Goal: Task Accomplishment & Management: Use online tool/utility

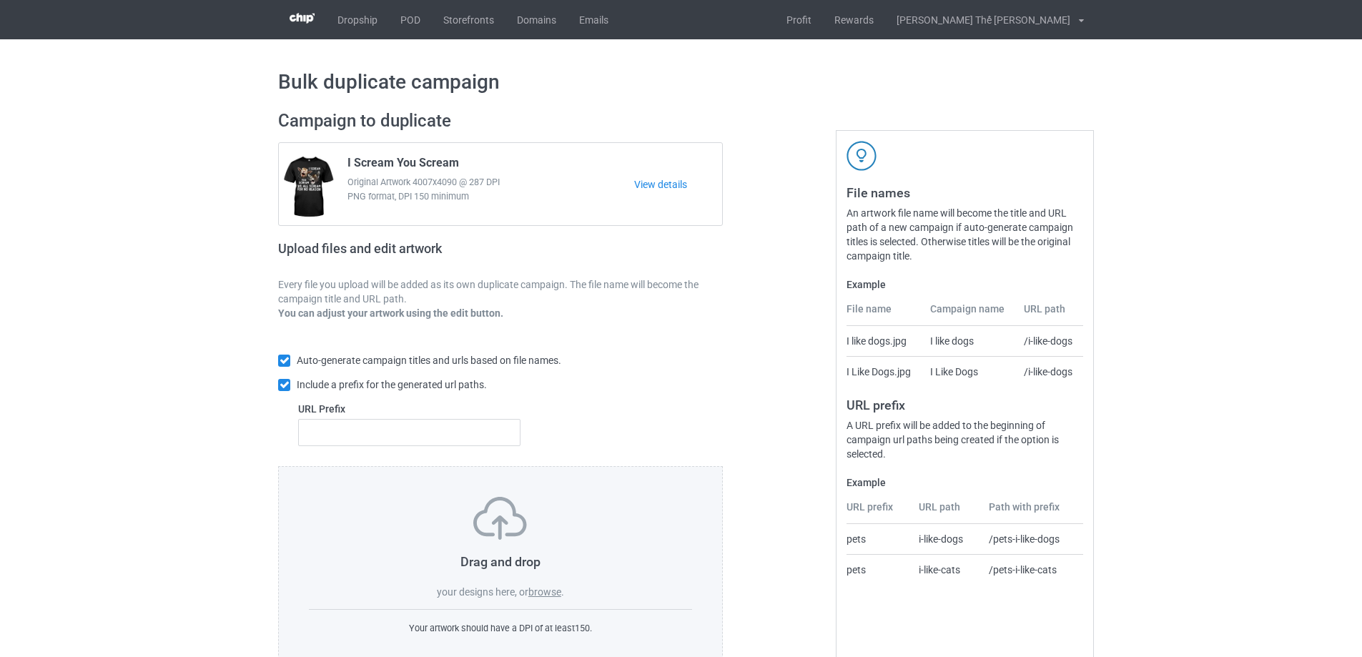
scroll to position [40, 0]
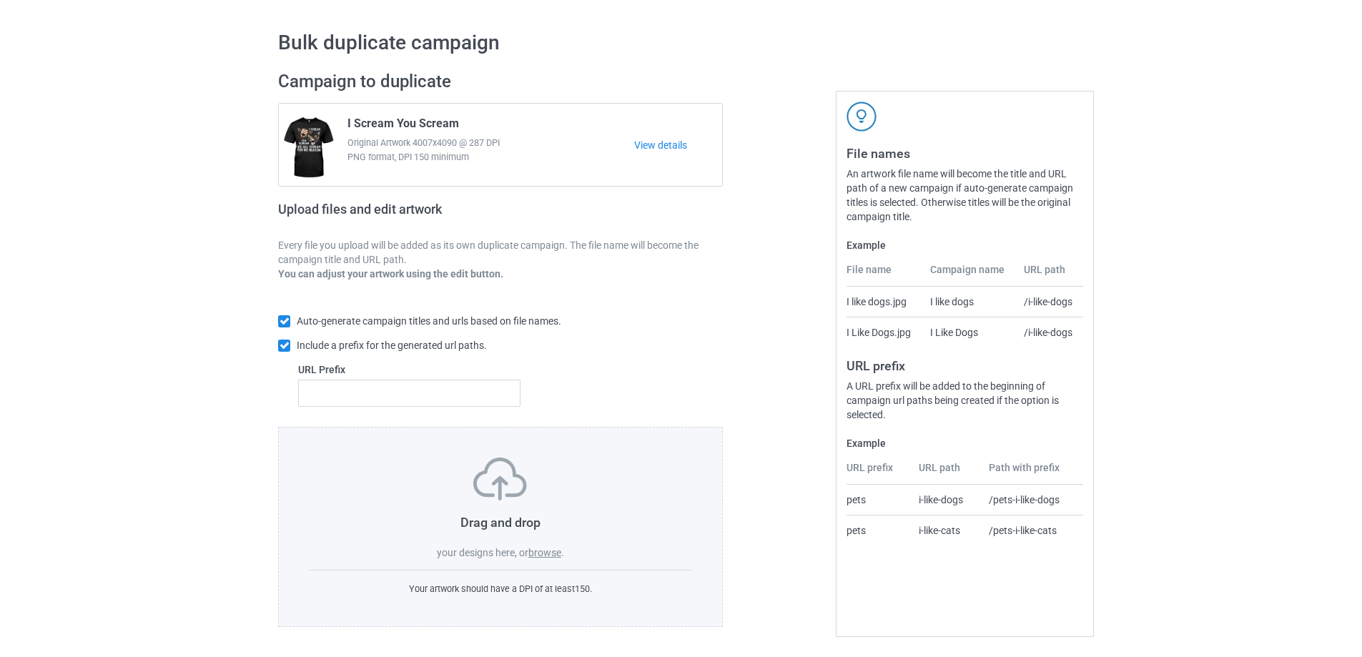
click at [543, 548] on label "browse" at bounding box center [544, 552] width 33 height 11
click at [0, 0] on input "browse" at bounding box center [0, 0] width 0 height 0
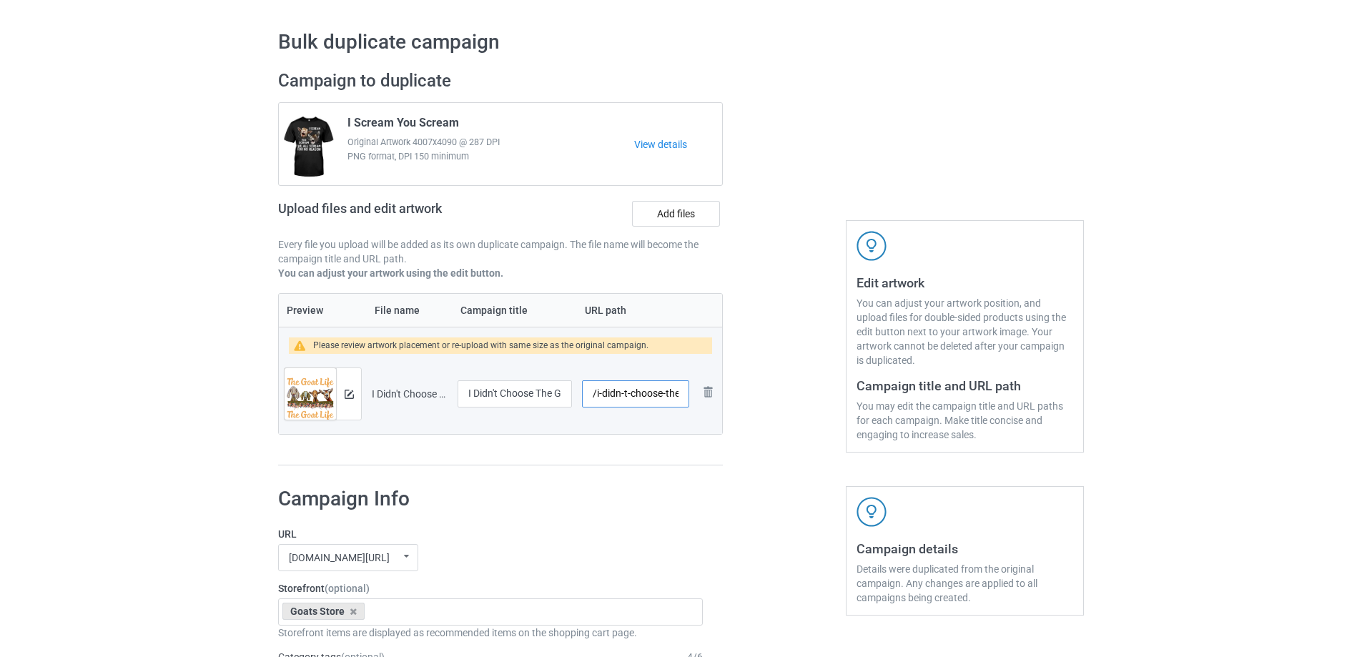
scroll to position [0, 39]
drag, startPoint x: 596, startPoint y: 395, endPoint x: 729, endPoint y: 404, distance: 134.0
click at [729, 404] on div "Campaign to duplicate I Scream You Scream Original Artwork 4007x4090 @ 287 DPI …" at bounding box center [500, 268] width 465 height 416
type input "/g0307"
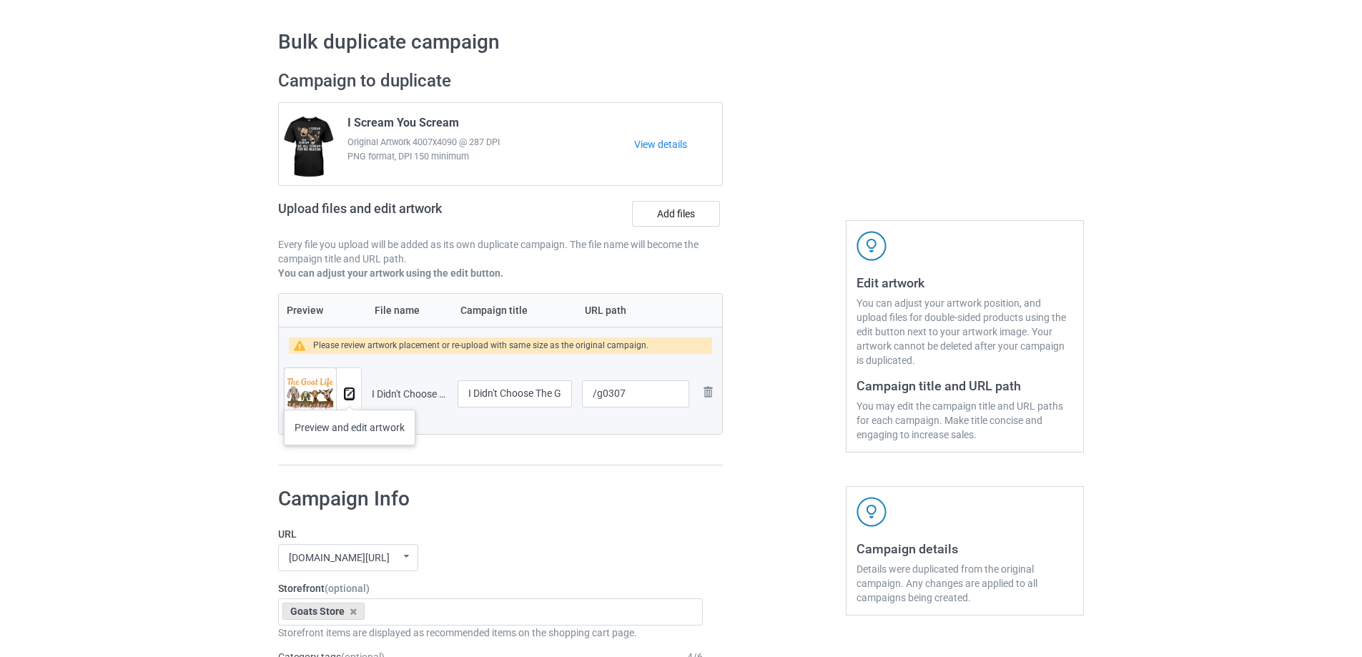
click at [350, 395] on img at bounding box center [349, 394] width 9 height 9
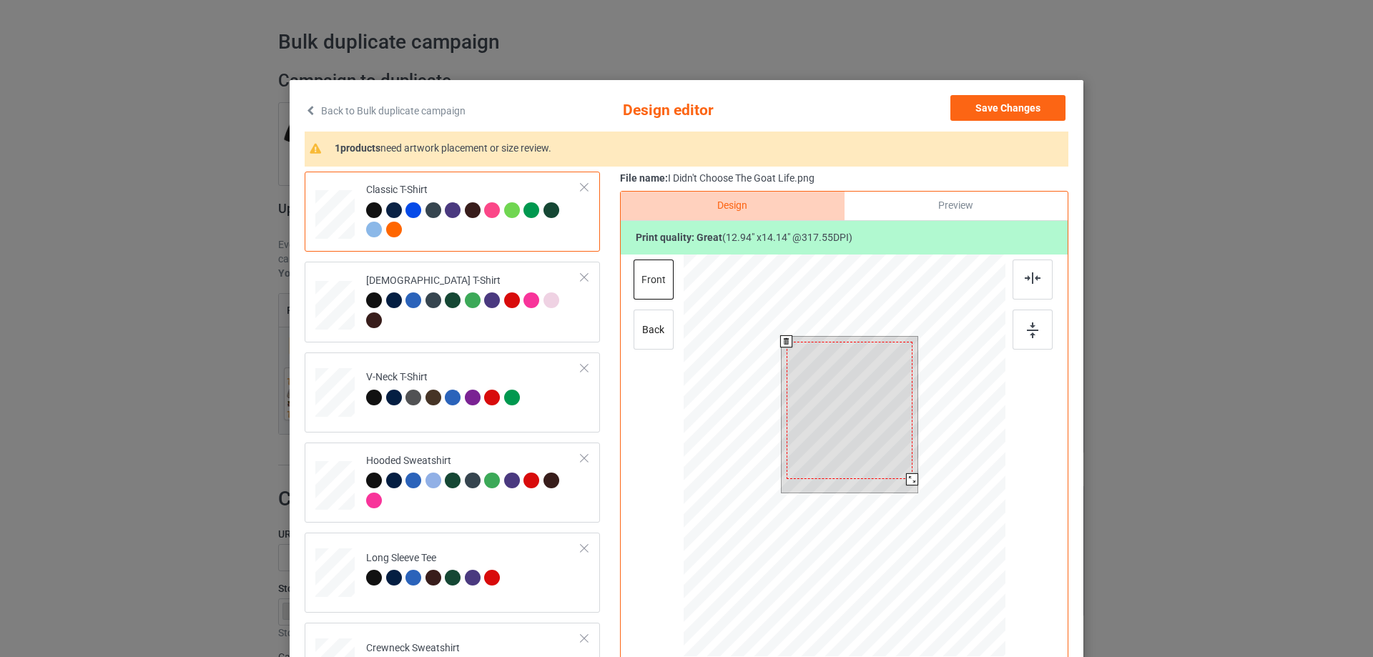
click at [909, 481] on div at bounding box center [912, 479] width 12 height 12
click at [864, 410] on div at bounding box center [849, 414] width 126 height 137
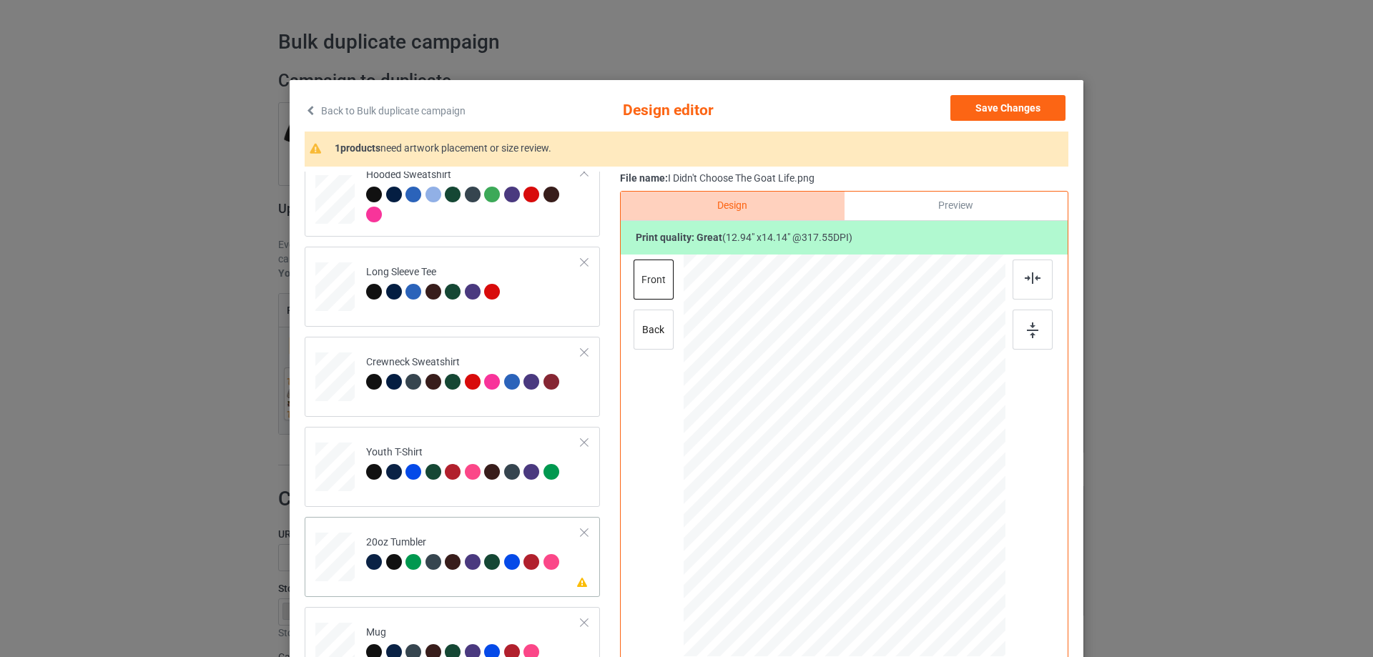
scroll to position [71, 0]
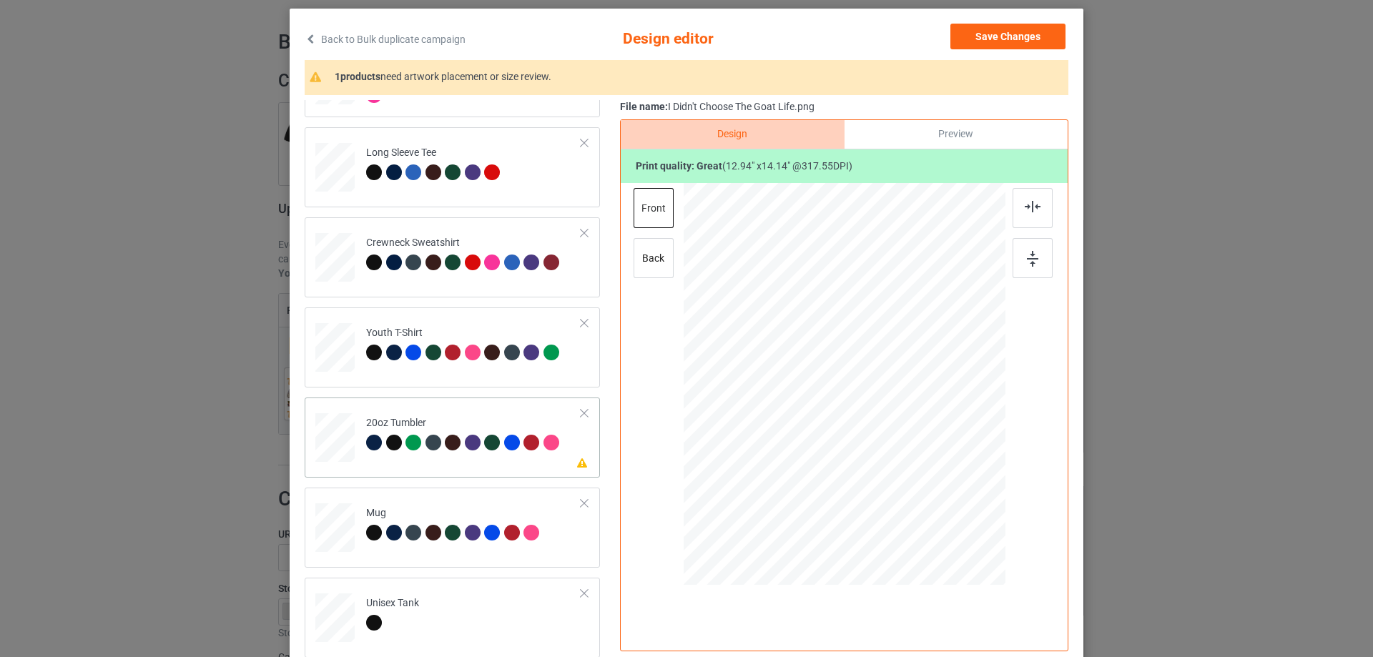
click at [475, 473] on div "Please review artwork placement 20oz Tumbler" at bounding box center [452, 438] width 295 height 80
click at [769, 367] on div at bounding box center [766, 349] width 71 height 78
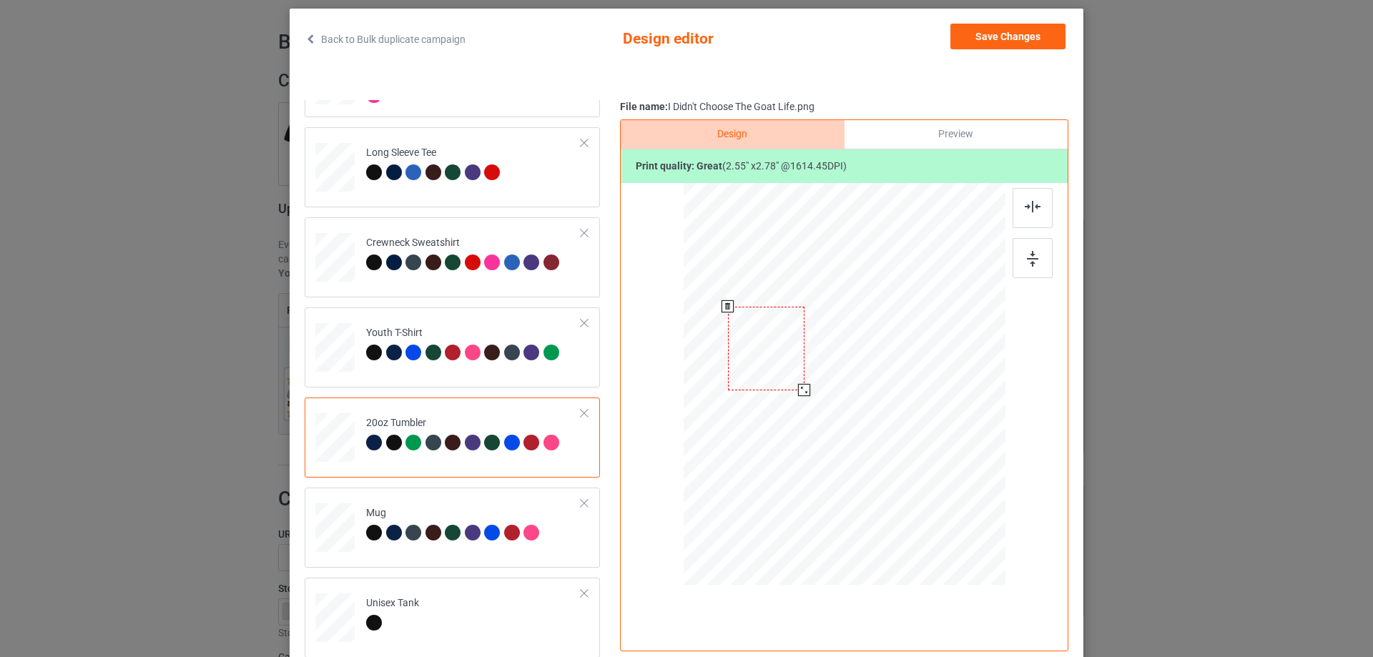
click at [799, 391] on div at bounding box center [804, 390] width 12 height 12
click at [778, 363] on div at bounding box center [768, 349] width 76 height 84
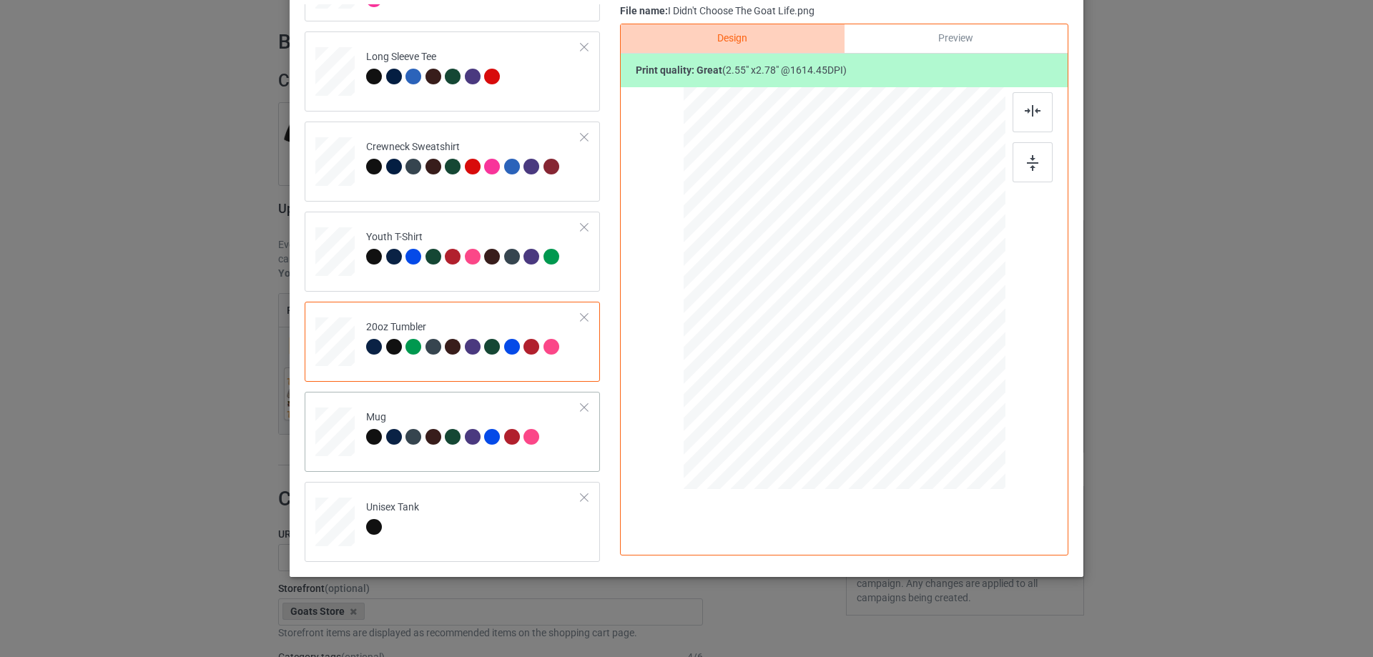
click at [441, 463] on div "Mug" at bounding box center [452, 432] width 295 height 80
click at [975, 337] on div at bounding box center [980, 338] width 12 height 12
click at [446, 529] on td "Unisex Tank" at bounding box center [473, 519] width 231 height 63
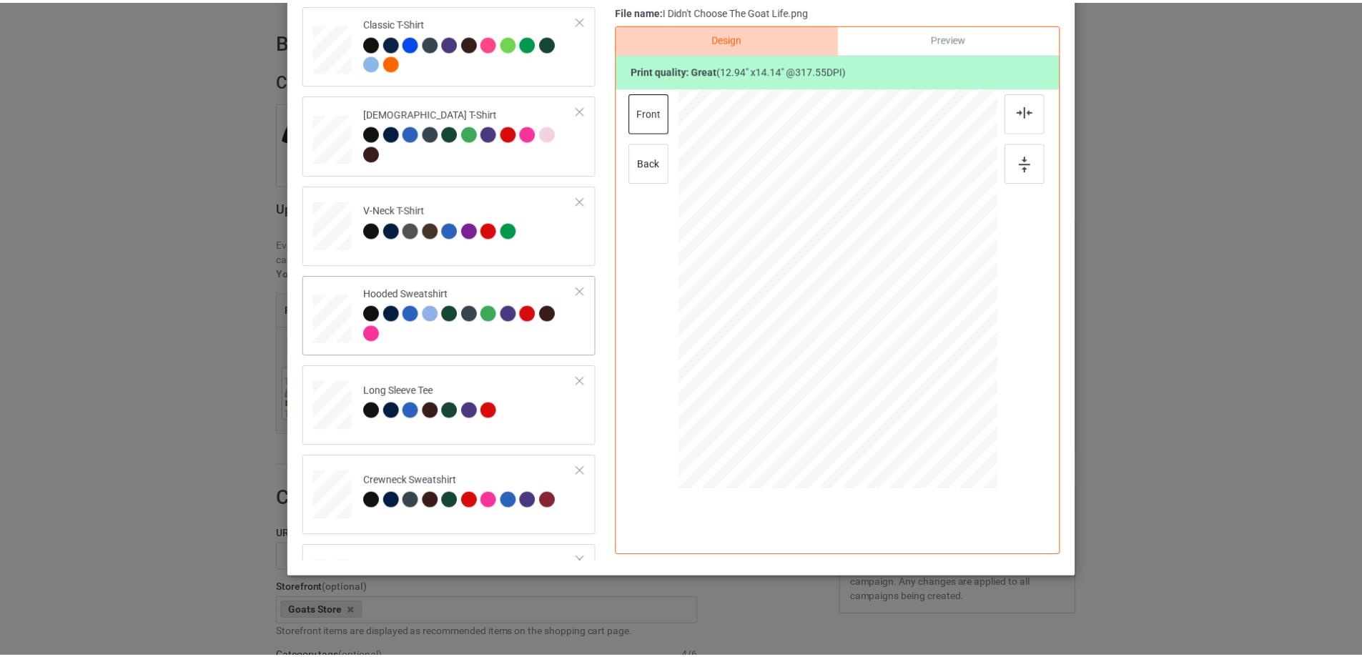
scroll to position [0, 0]
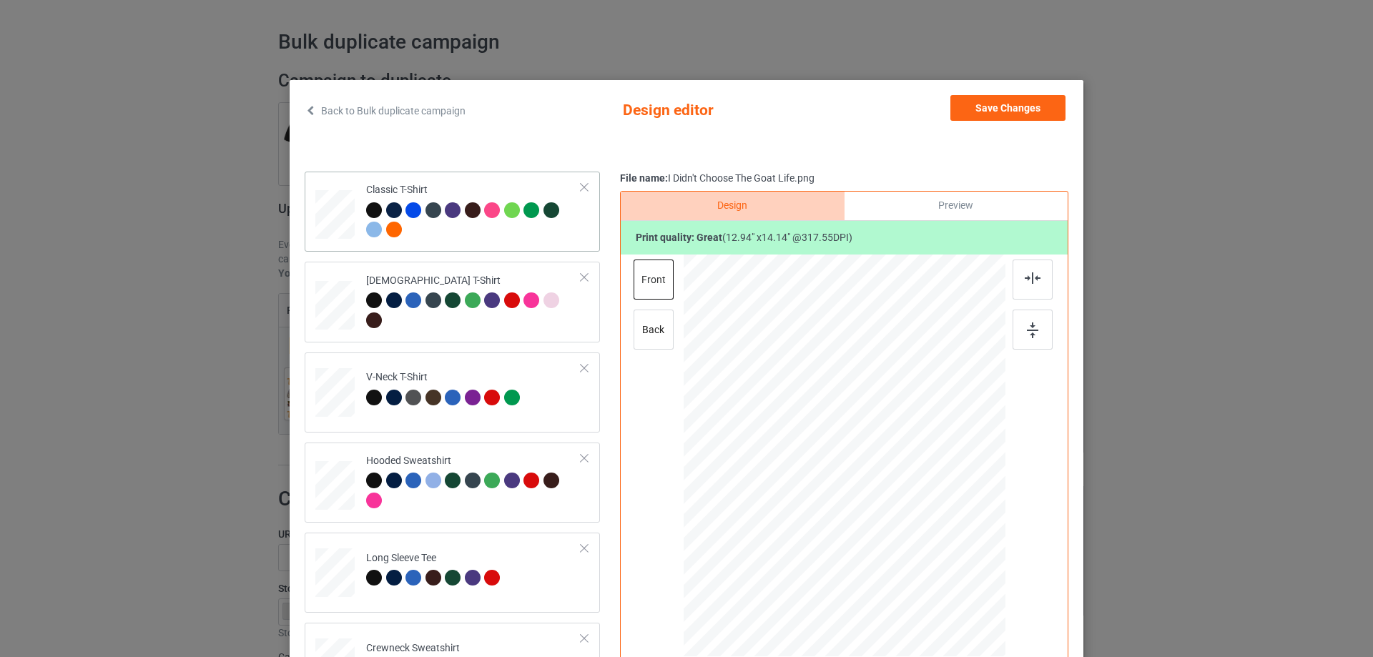
click at [472, 234] on div at bounding box center [473, 221] width 215 height 39
click at [1029, 104] on button "Save Changes" at bounding box center [1007, 108] width 115 height 26
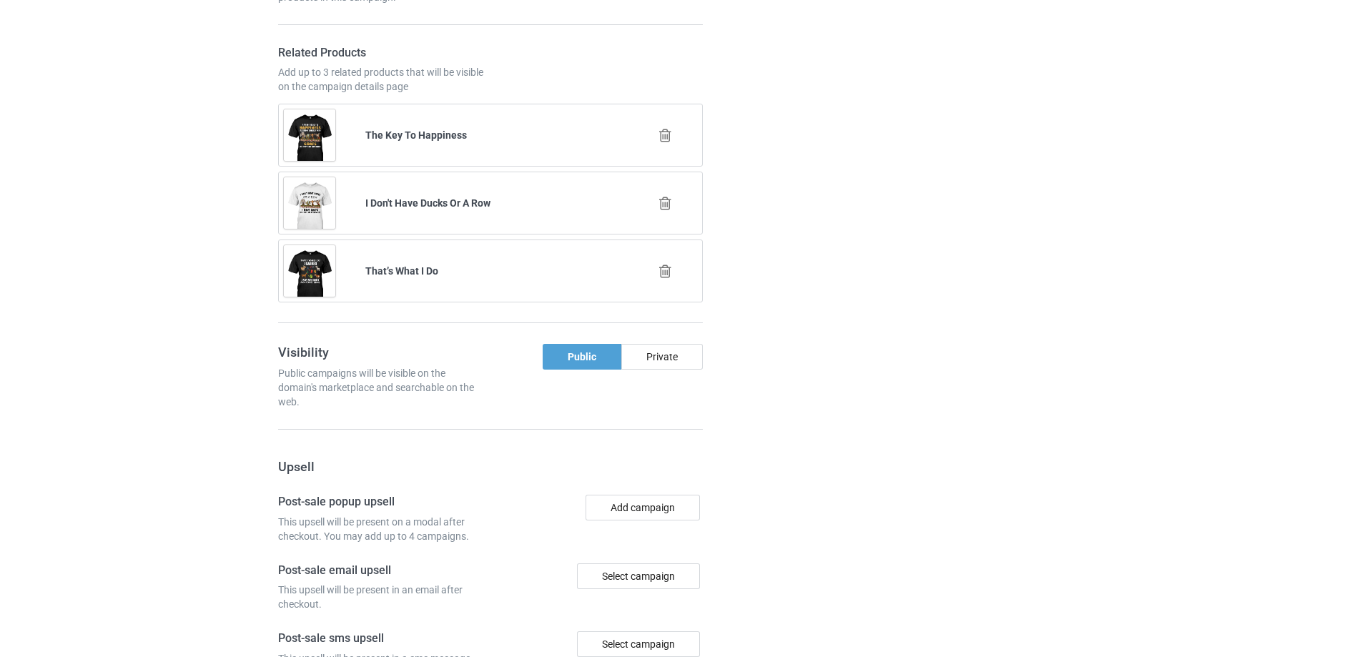
scroll to position [1388, 0]
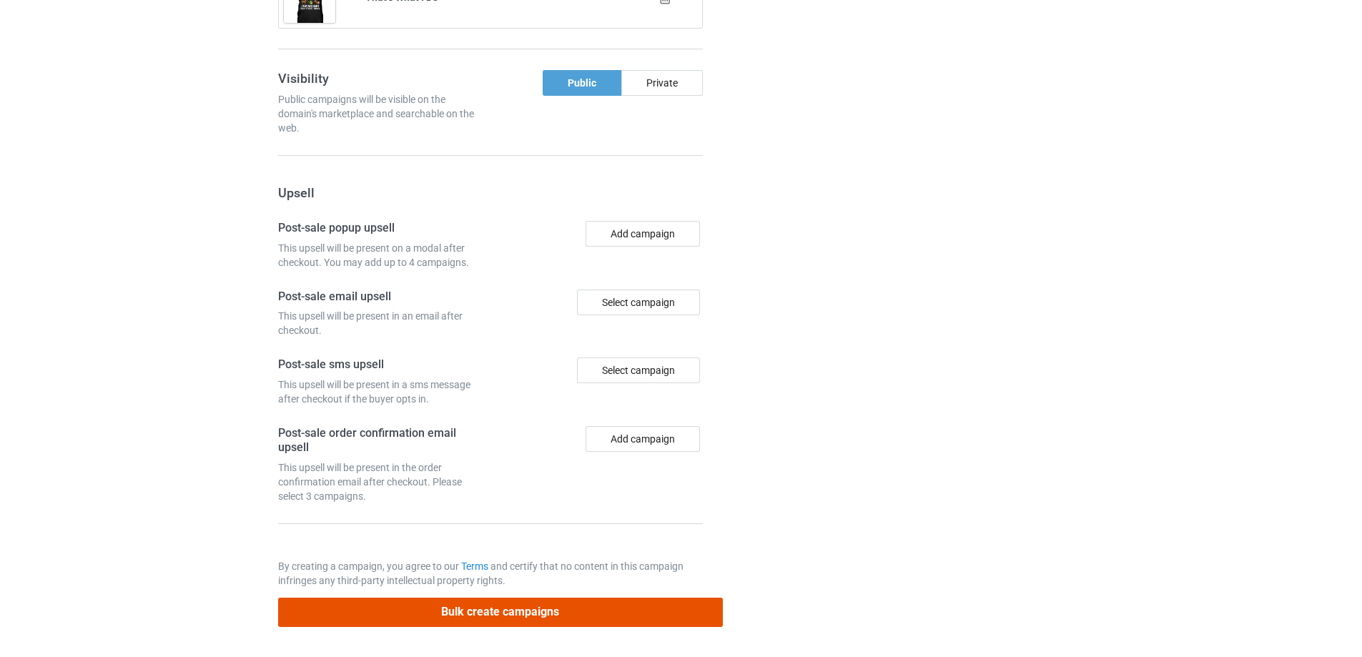
click at [515, 606] on button "Bulk create campaigns" at bounding box center [500, 612] width 445 height 29
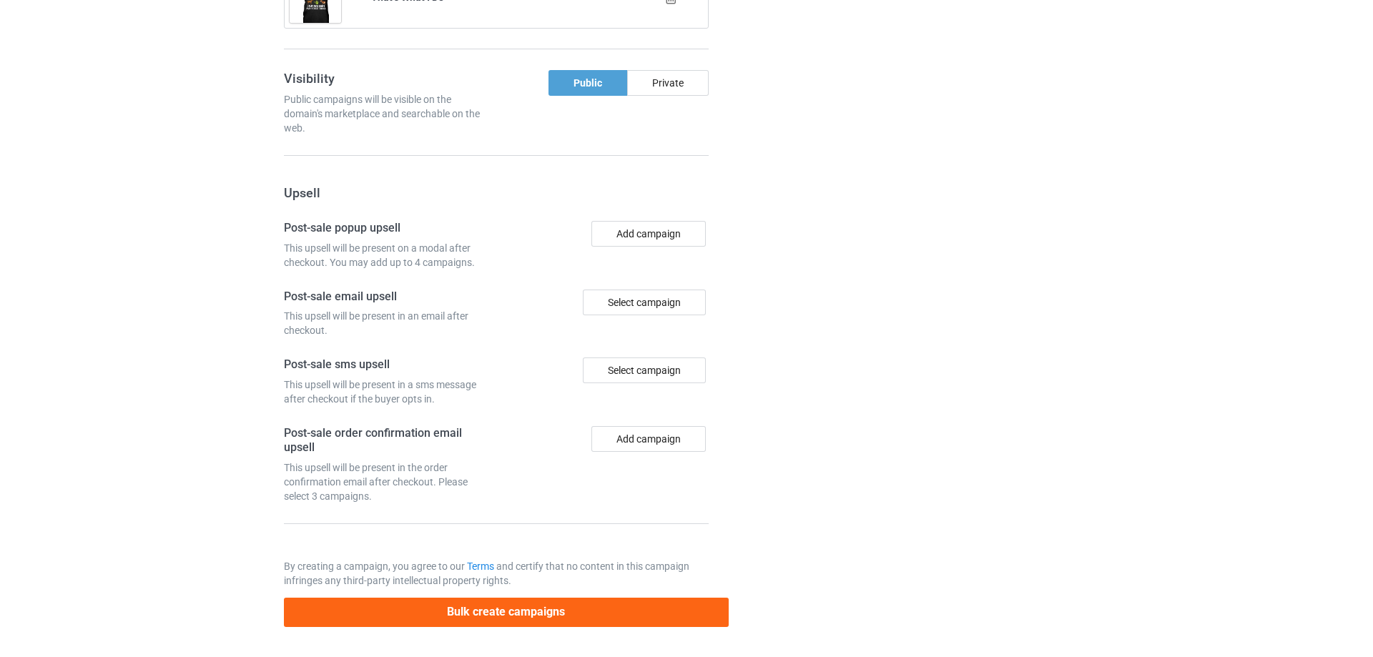
scroll to position [0, 0]
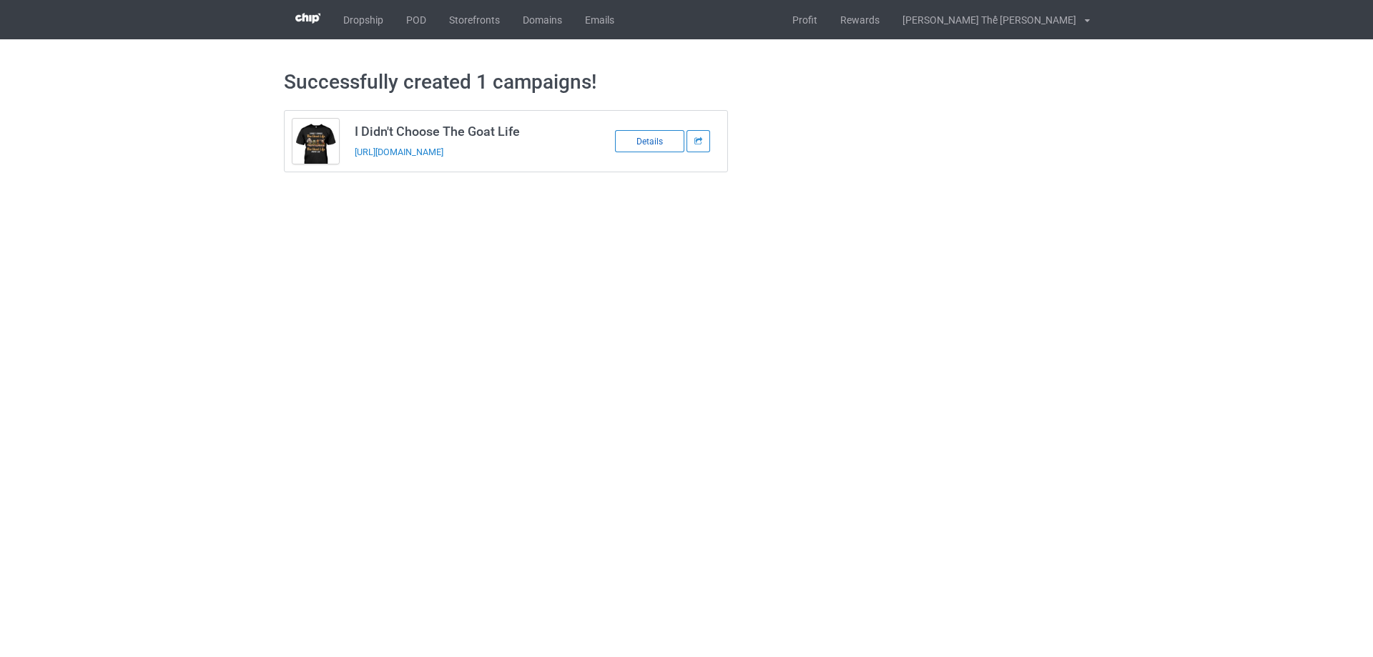
click at [636, 138] on div "Details" at bounding box center [649, 141] width 69 height 22
